Goal: Information Seeking & Learning: Learn about a topic

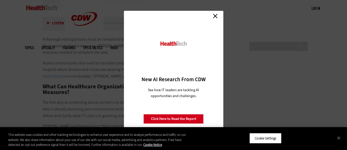
scroll to position [1025, 0]
click at [217, 19] on link "Close" at bounding box center [215, 16] width 8 height 8
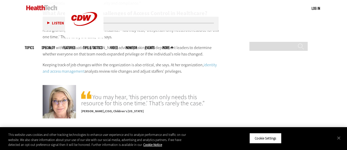
scroll to position [820, 0]
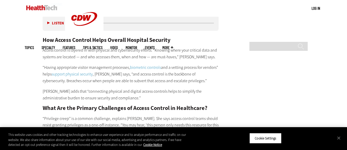
click at [124, 37] on h2 "How Access Control Helps Overall Hospital Security" at bounding box center [131, 40] width 176 height 6
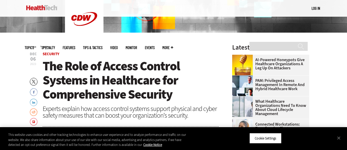
scroll to position [128, 0]
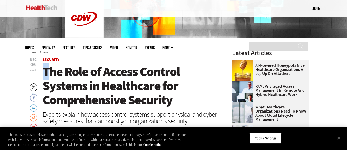
click at [47, 69] on span "The Role of Access Control Systems in Healthcare for Comprehensive Security" at bounding box center [111, 85] width 137 height 45
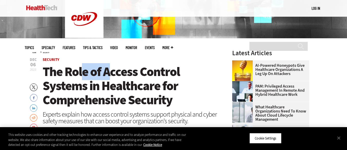
click at [112, 72] on span "The Role of Access Control Systems in Healthcare for Comprehensive Security" at bounding box center [111, 85] width 137 height 45
click at [143, 65] on span "The Role of Access Control Systems in Healthcare for Comprehensive Security" at bounding box center [111, 85] width 137 height 45
click at [46, 70] on span "The Role of Access Control Systems in Healthcare for Comprehensive Security" at bounding box center [111, 85] width 137 height 45
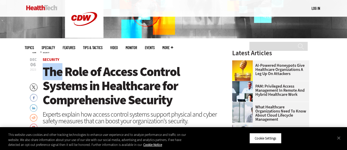
drag, startPoint x: 46, startPoint y: 70, endPoint x: 66, endPoint y: 70, distance: 19.8
click at [53, 70] on span "The Role of Access Control Systems in Healthcare for Comprehensive Security" at bounding box center [111, 85] width 137 height 45
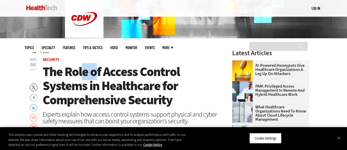
click at [104, 74] on span "The Role of Access Control Systems in Healthcare for Comprehensive Security" at bounding box center [111, 85] width 137 height 45
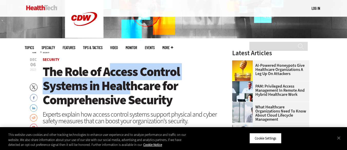
drag, startPoint x: 112, startPoint y: 75, endPoint x: 132, endPoint y: 82, distance: 21.1
click at [132, 82] on span "The Role of Access Control Systems in Healthcare for Comprehensive Security" at bounding box center [111, 85] width 137 height 45
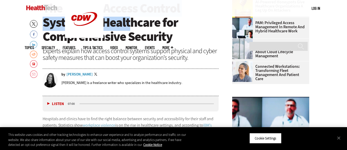
scroll to position [180, 0]
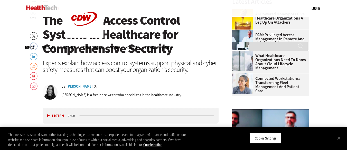
drag, startPoint x: 97, startPoint y: 83, endPoint x: 56, endPoint y: 82, distance: 40.8
click at [56, 82] on div "by Erin Laviola Twitter Erin Laviola is a freelance writer who specializes in t…" at bounding box center [131, 95] width 176 height 26
click at [88, 84] on div "by Erin Laviola Twitter Erin Laviola is a freelance writer who specializes in t…" at bounding box center [131, 95] width 176 height 26
click at [79, 85] on div "[PERSON_NAME]" at bounding box center [79, 87] width 26 height 4
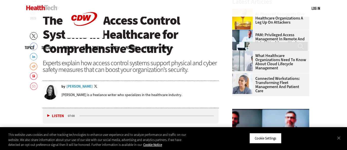
click at [78, 85] on div "[PERSON_NAME]" at bounding box center [79, 87] width 26 height 4
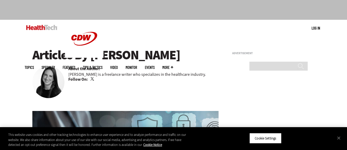
scroll to position [26, 0]
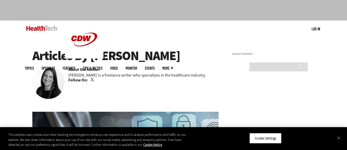
drag, startPoint x: 155, startPoint y: 53, endPoint x: 32, endPoint y: 56, distance: 123.5
copy h1 "Articles By Erin Laviola"
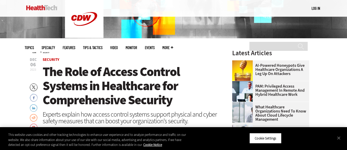
click at [46, 70] on span "The Role of Access Control Systems in Healthcare for Comprehensive Security" at bounding box center [111, 85] width 137 height 45
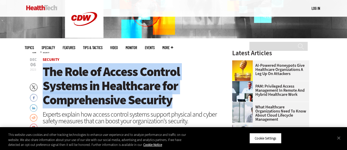
drag, startPoint x: 174, startPoint y: 99, endPoint x: 43, endPoint y: 72, distance: 134.5
click at [43, 72] on h1 "The Role of Access Control Systems in Healthcare for Comprehensive Security" at bounding box center [131, 86] width 176 height 42
copy span "The Role of Access Control Systems in Healthcare for Comprehensive Security"
click at [82, 84] on span "The Role of Access Control Systems in Healthcare for Comprehensive Security" at bounding box center [111, 85] width 137 height 45
